Goal: Check status

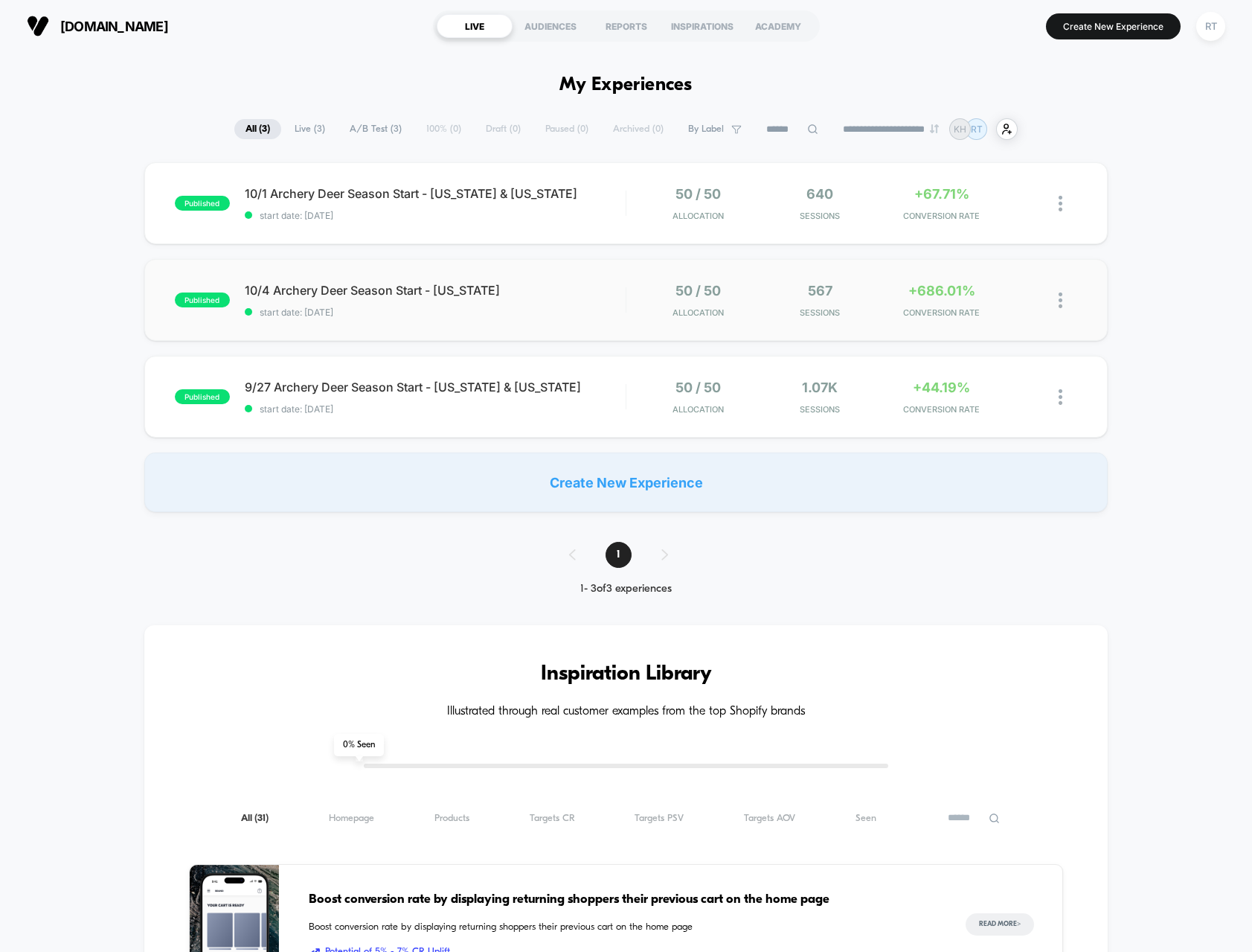
click at [436, 322] on div "published 10/4 Archery Deer Season Start - [US_STATE] start date: [DATE] 50 / 5…" at bounding box center [627, 300] width 964 height 82
click at [87, 332] on div "published 10/1 Archery Deer Season Start - [US_STATE] & [US_STATE] start date: …" at bounding box center [626, 337] width 1252 height 350
click at [351, 329] on div "published 10/4 Archery Deer Season Start - [US_STATE] start date: [DATE] 50 / 5…" at bounding box center [627, 300] width 964 height 82
click at [436, 85] on div "**********" at bounding box center [626, 948] width 1252 height 1793
